Goal: Transaction & Acquisition: Download file/media

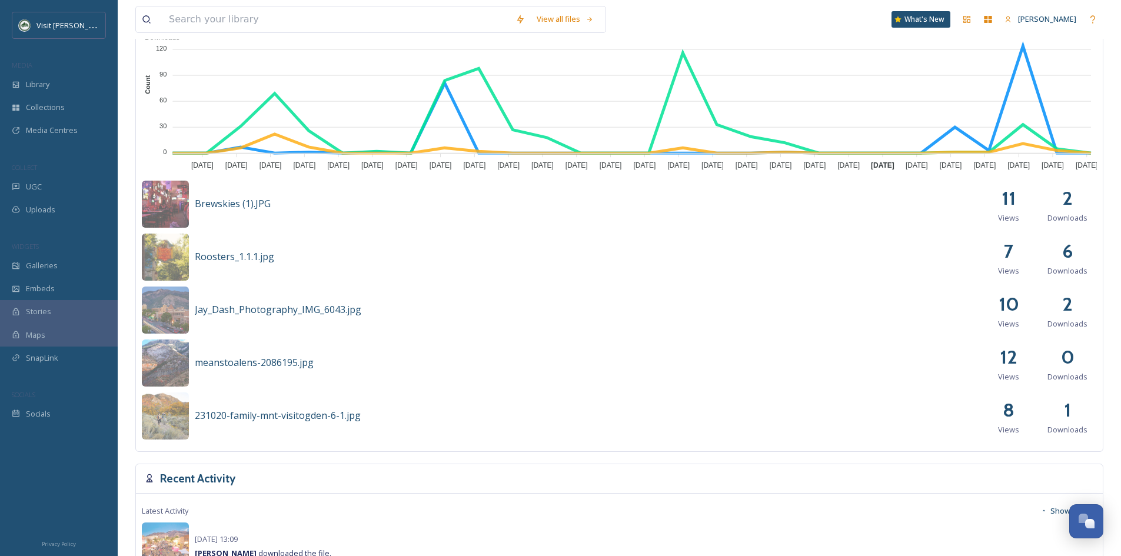
scroll to position [412, 0]
click at [32, 104] on span "Collections" at bounding box center [45, 107] width 39 height 11
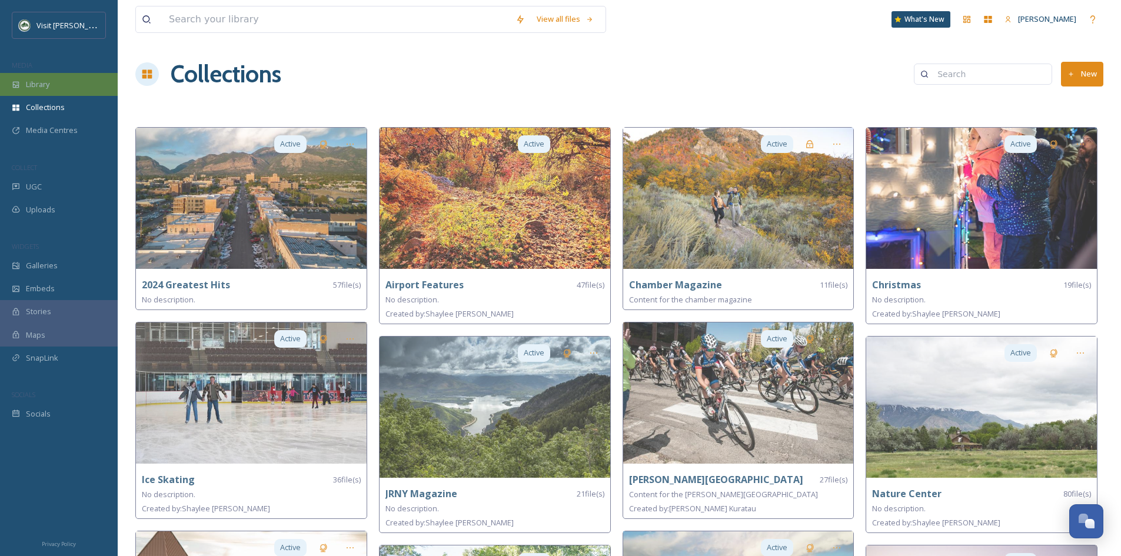
click at [41, 83] on span "Library" at bounding box center [38, 84] width 24 height 11
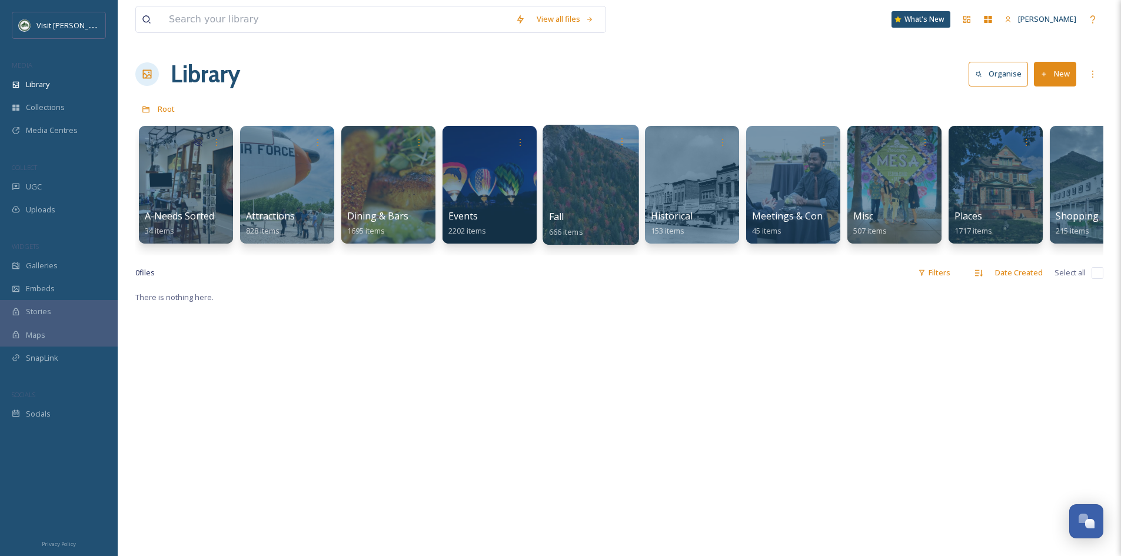
click at [575, 181] on div at bounding box center [590, 185] width 96 height 120
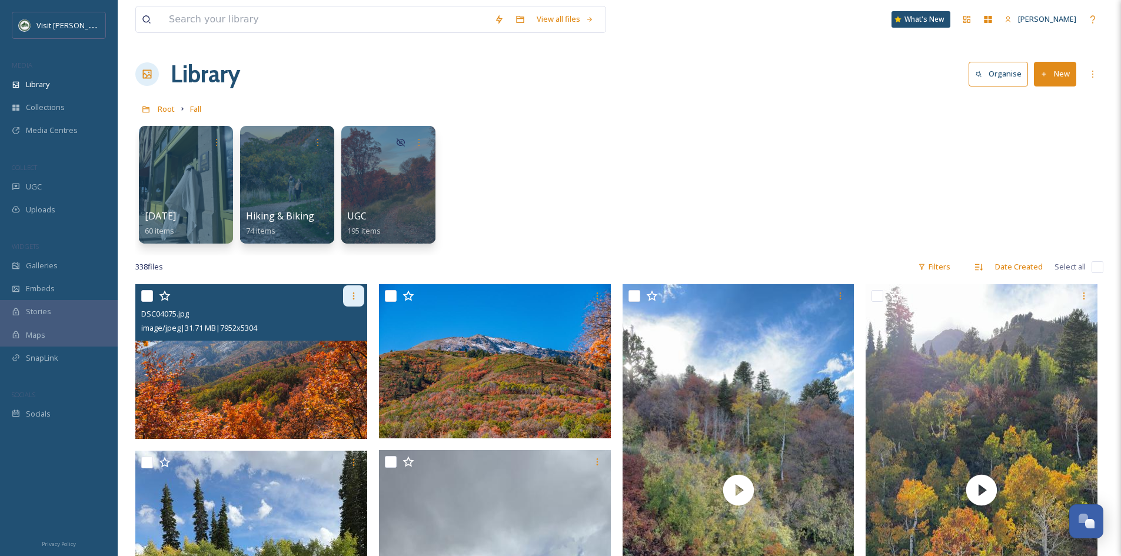
click at [351, 294] on icon at bounding box center [353, 295] width 9 height 9
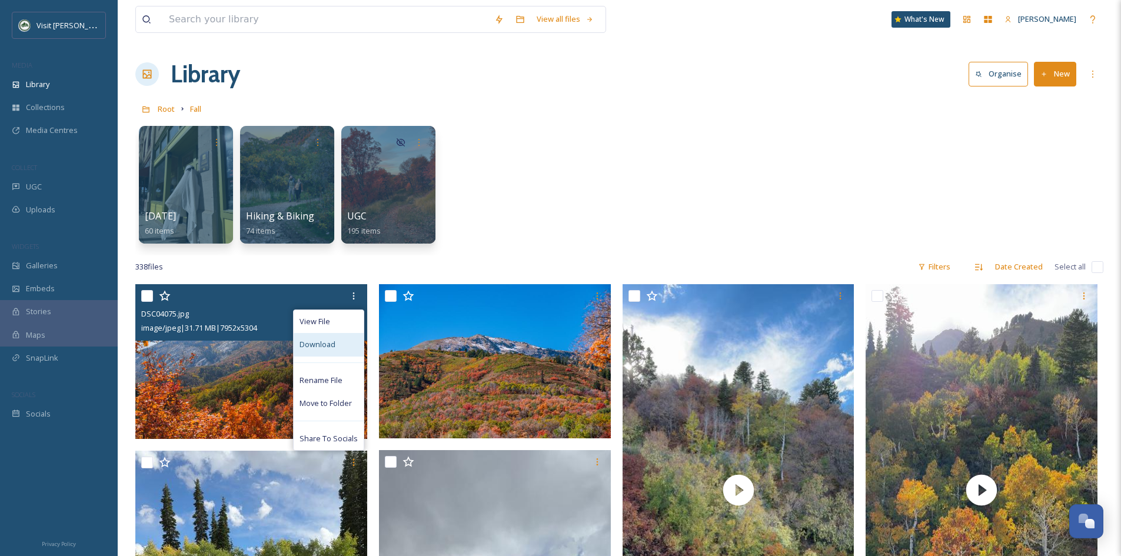
click at [334, 344] on span "Download" at bounding box center [317, 344] width 36 height 11
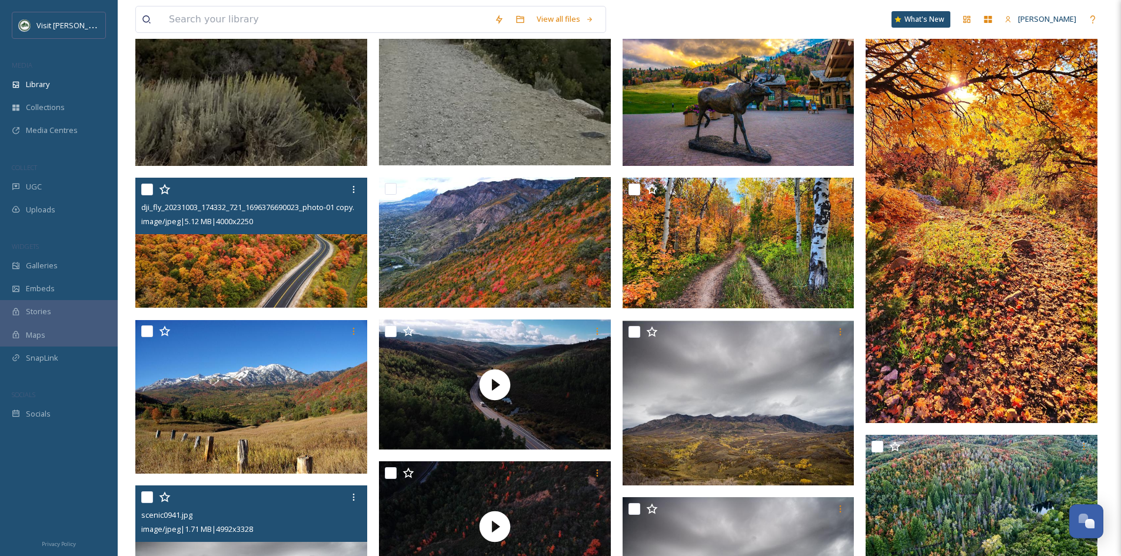
scroll to position [7883, 0]
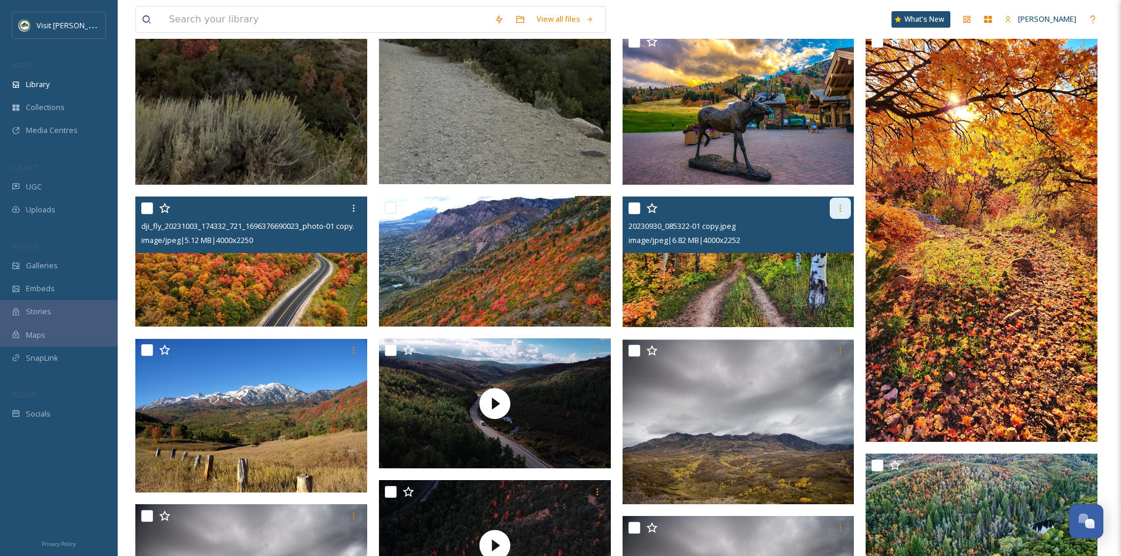
click at [838, 206] on icon at bounding box center [839, 208] width 9 height 9
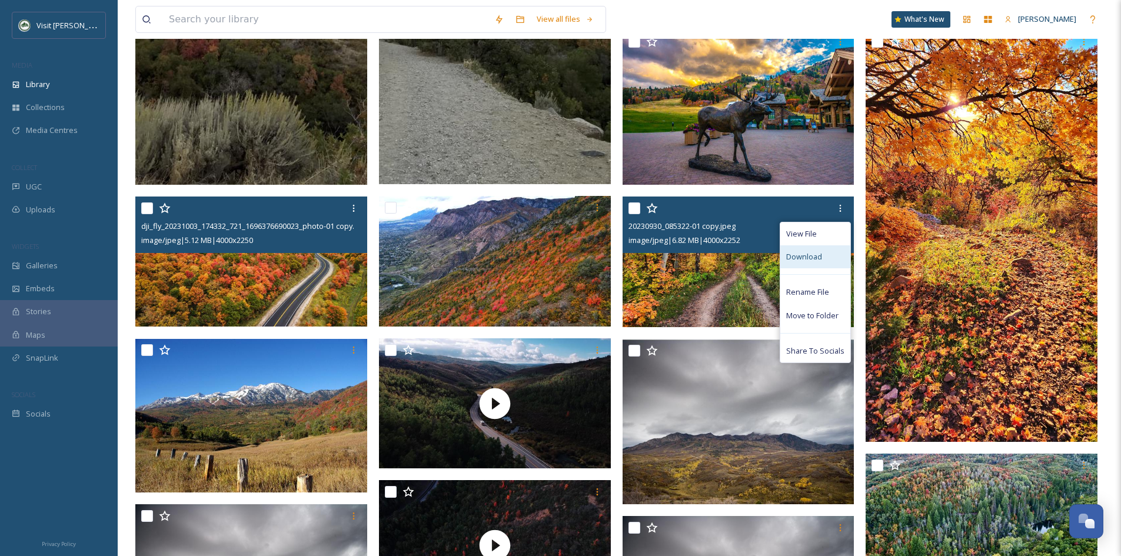
click at [817, 250] on div "Download" at bounding box center [815, 256] width 70 height 23
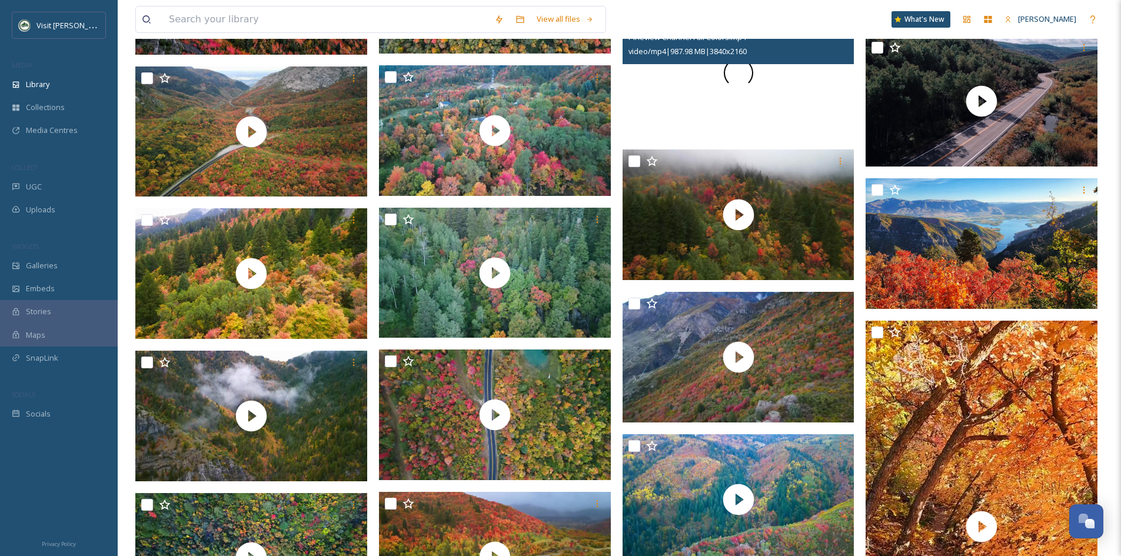
scroll to position [9295, 0]
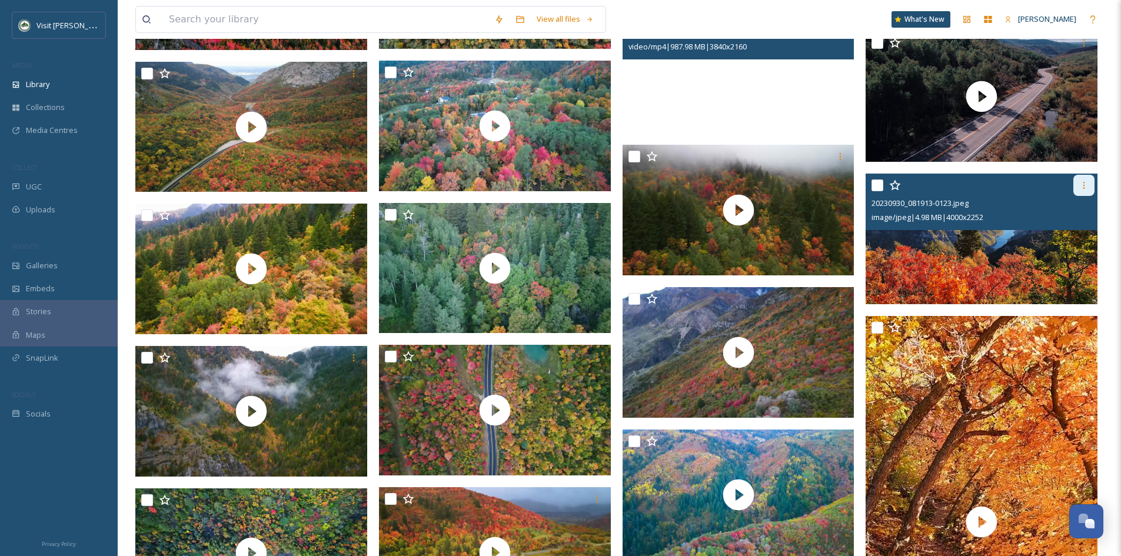
click at [1082, 184] on icon at bounding box center [1083, 185] width 9 height 9
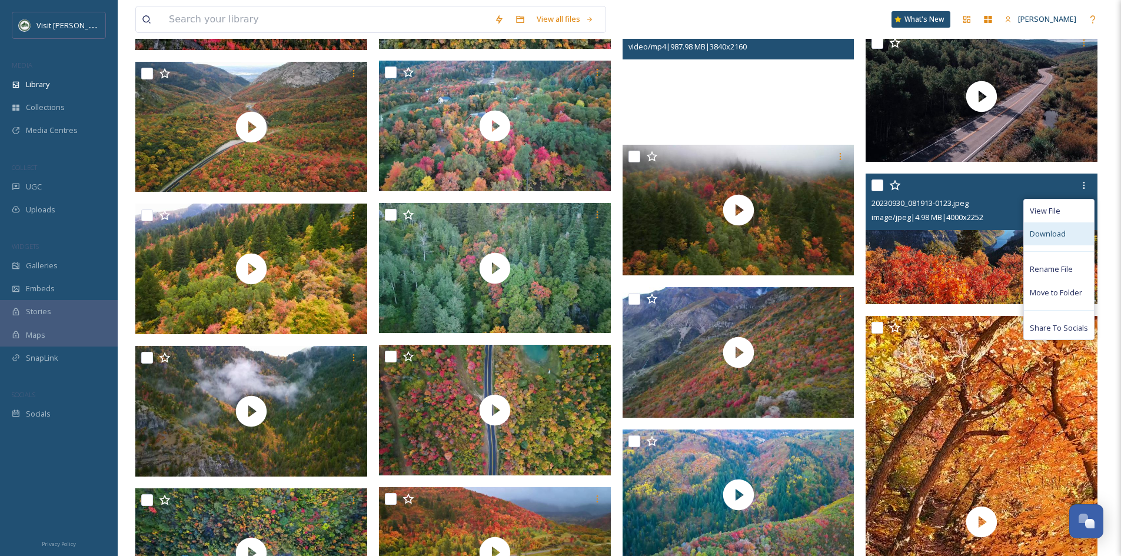
click at [1058, 236] on span "Download" at bounding box center [1048, 233] width 36 height 11
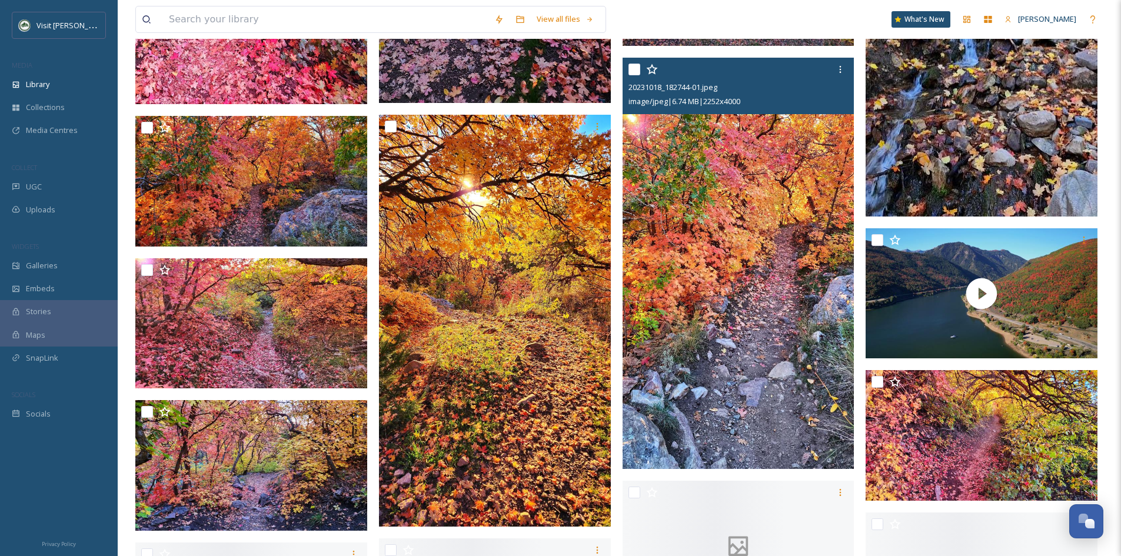
scroll to position [10942, 0]
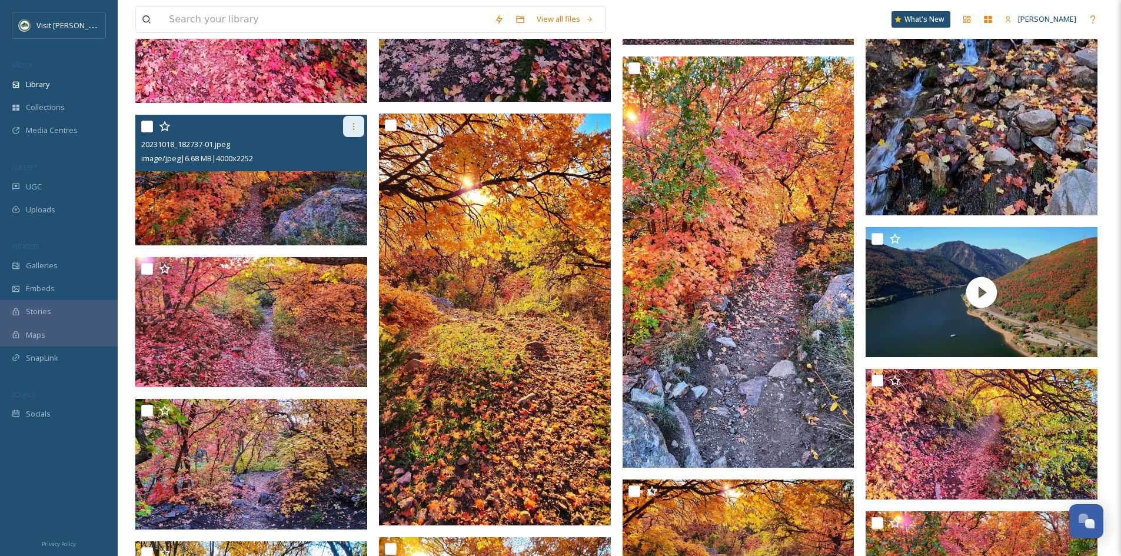
click at [351, 125] on icon at bounding box center [353, 126] width 9 height 9
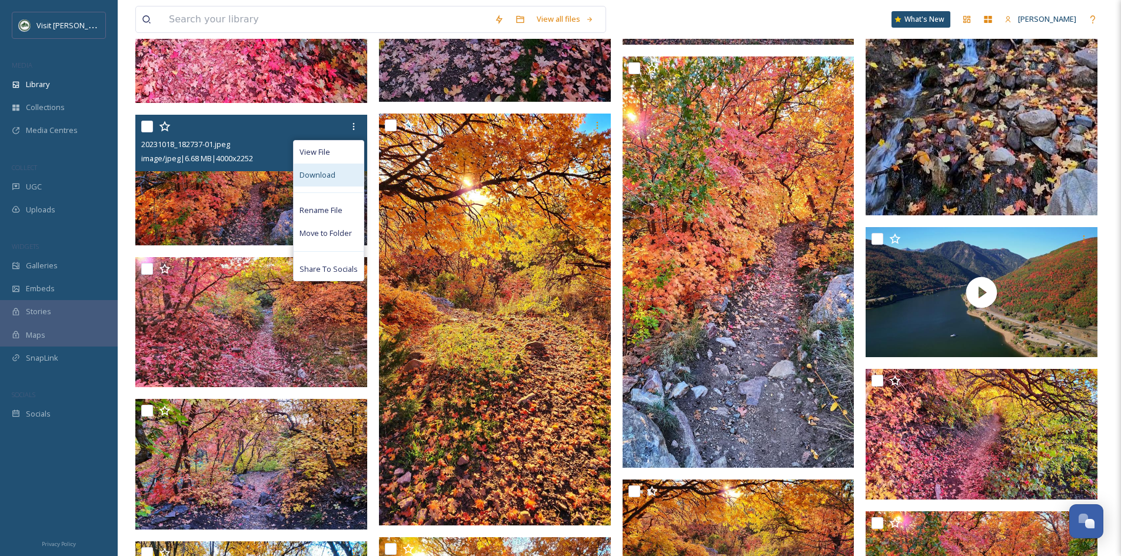
click at [335, 173] on span "Download" at bounding box center [317, 174] width 36 height 11
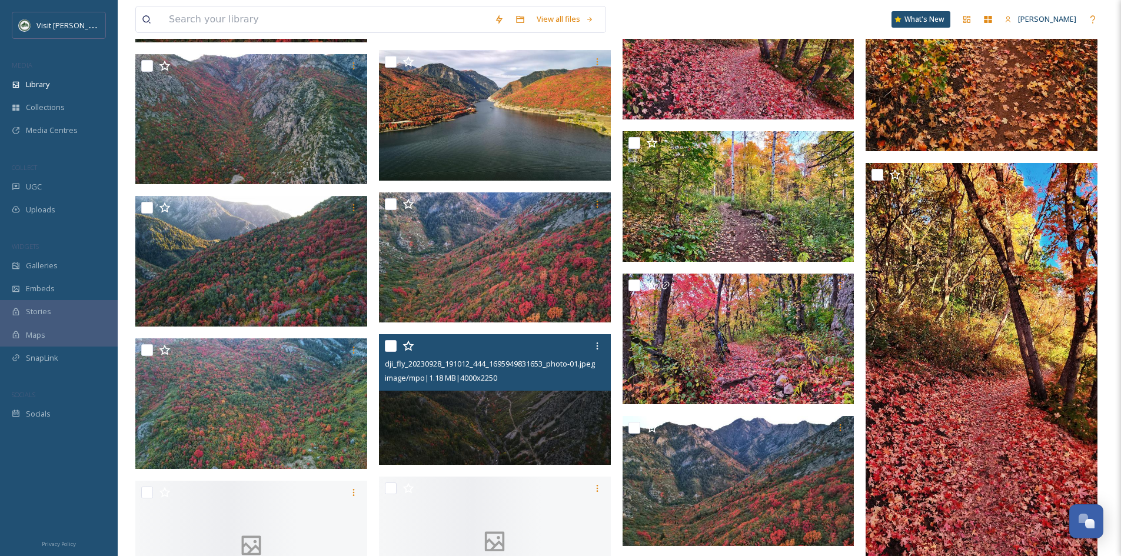
scroll to position [16119, 0]
